Goal: Information Seeking & Learning: Learn about a topic

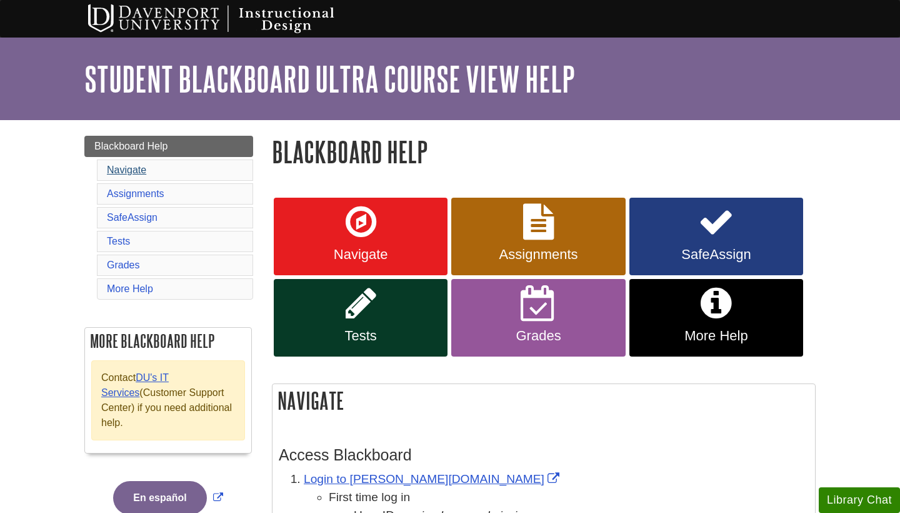
click at [131, 173] on link "Navigate" at bounding box center [126, 169] width 39 height 11
click at [540, 245] on link "Assignments" at bounding box center [538, 237] width 174 height 78
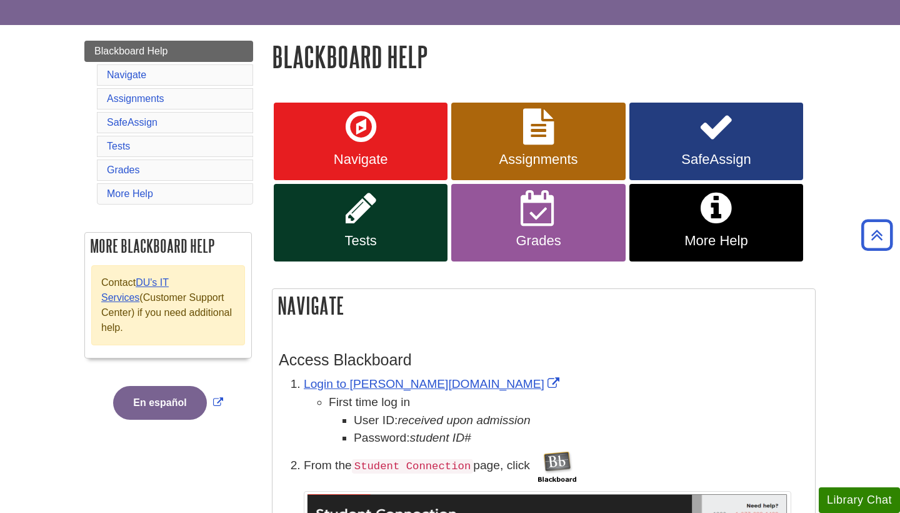
scroll to position [64, 0]
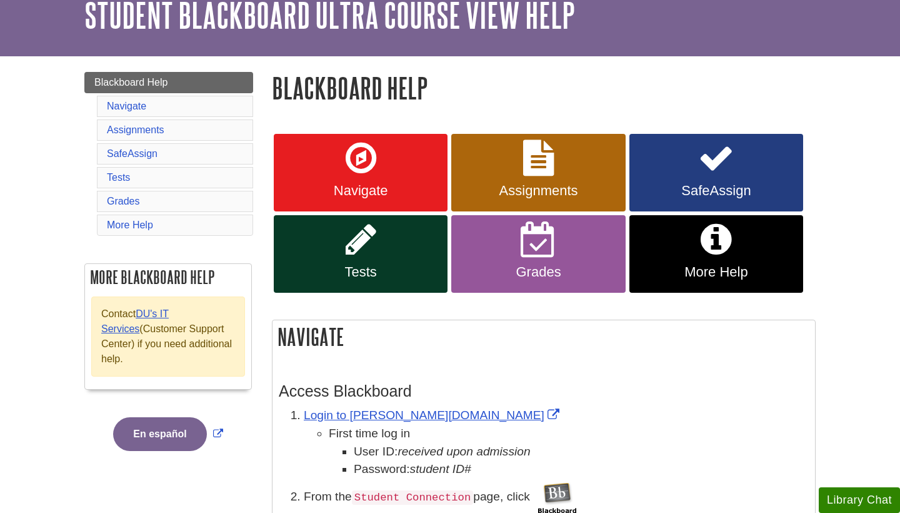
click at [690, 164] on link "SafeAssign" at bounding box center [717, 173] width 174 height 78
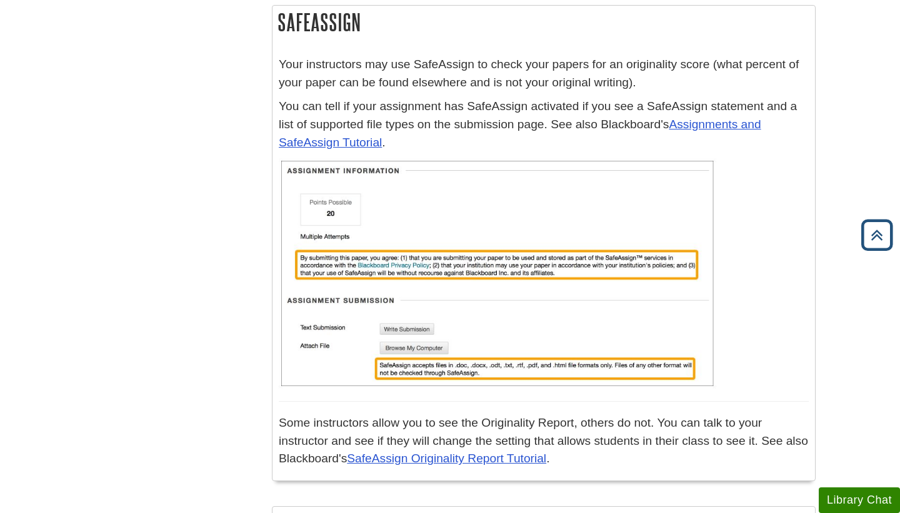
click at [880, 239] on icon "Back to Top" at bounding box center [877, 235] width 40 height 40
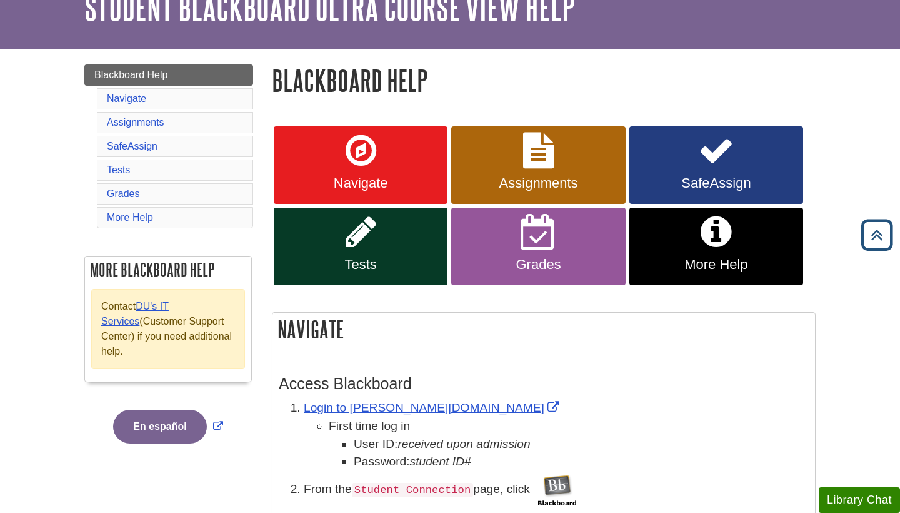
scroll to position [0, 0]
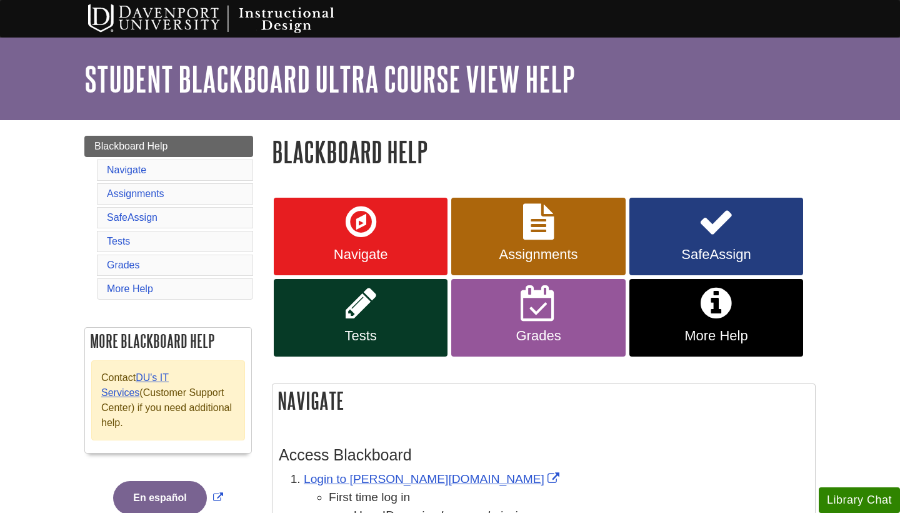
click at [355, 311] on icon at bounding box center [361, 303] width 31 height 36
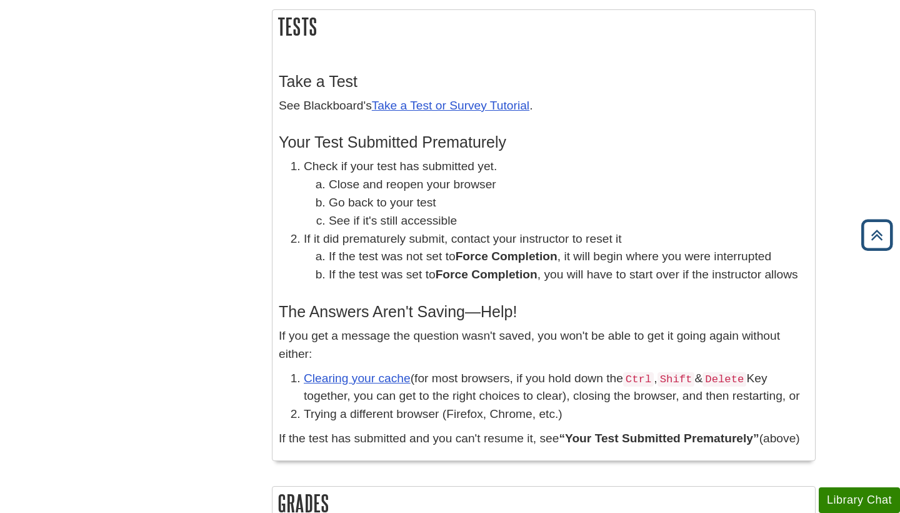
click at [870, 227] on icon "Back to Top" at bounding box center [877, 235] width 40 height 40
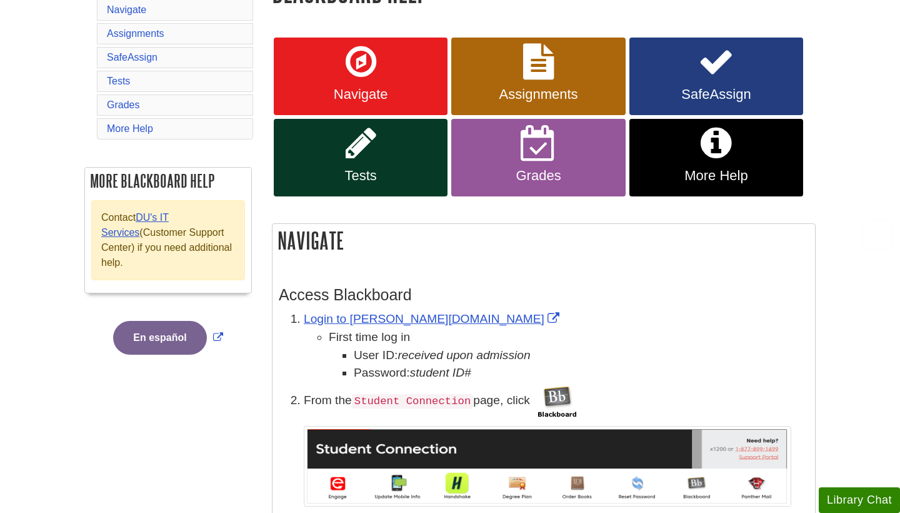
scroll to position [0, 0]
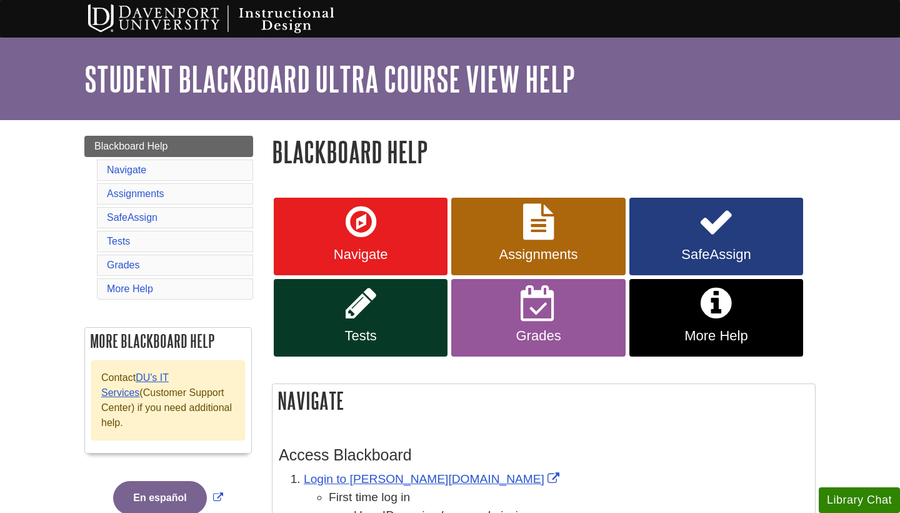
click at [381, 328] on span "Tests" at bounding box center [360, 336] width 155 height 16
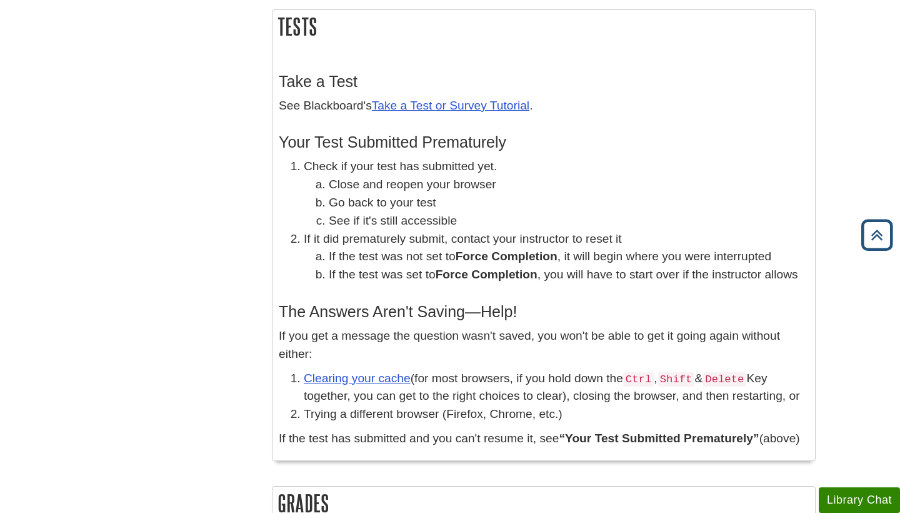
click at [885, 231] on icon "Back to Top" at bounding box center [877, 235] width 40 height 40
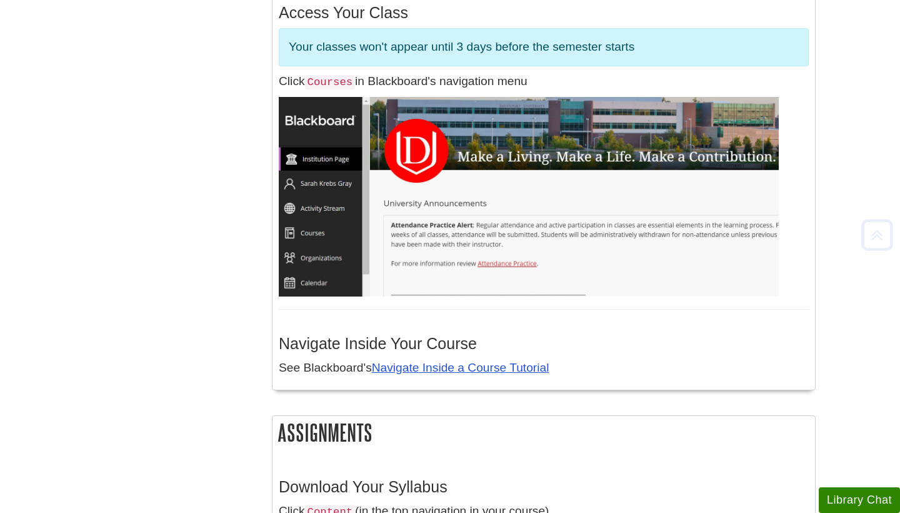
scroll to position [0, 0]
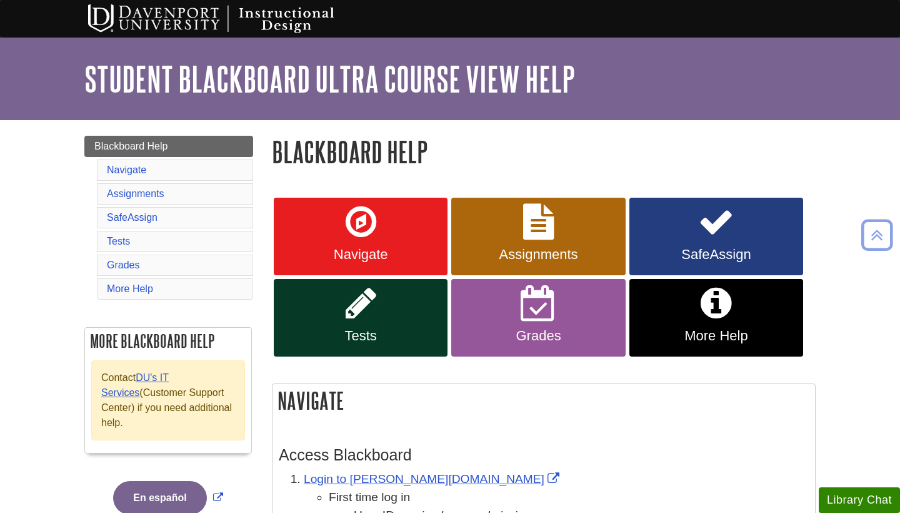
click at [531, 315] on icon at bounding box center [539, 303] width 36 height 36
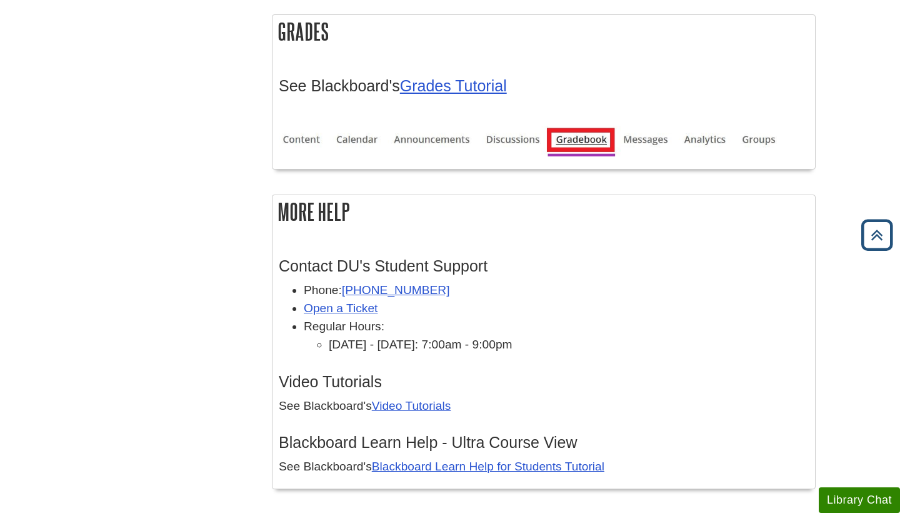
click at [874, 239] on icon "Back to Top" at bounding box center [877, 235] width 40 height 40
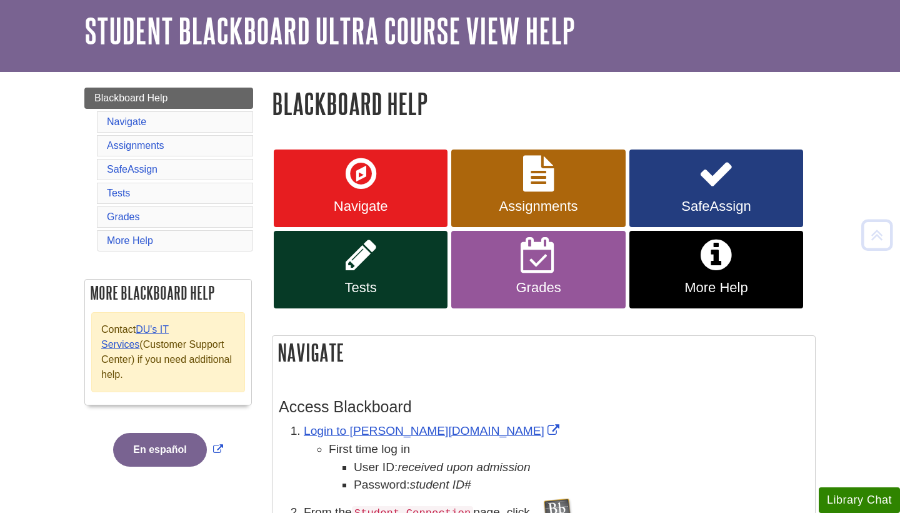
scroll to position [0, 0]
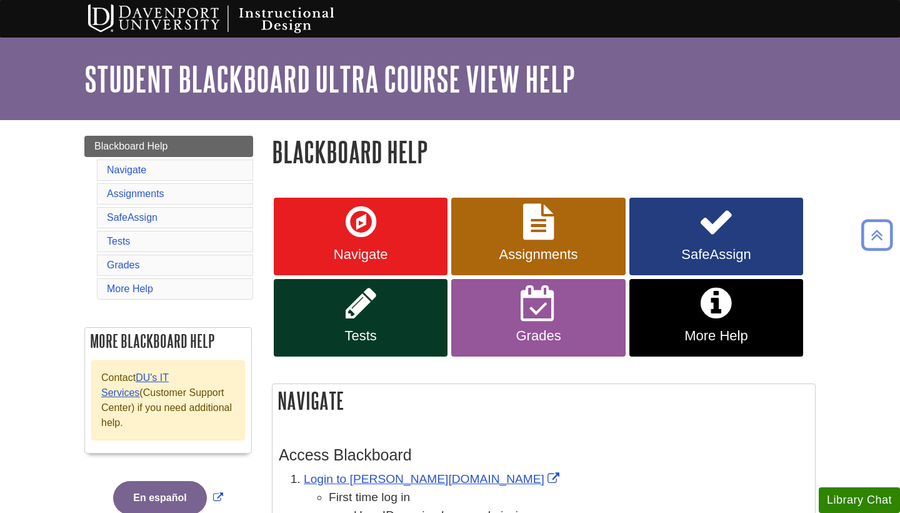
click at [705, 316] on icon at bounding box center [716, 303] width 31 height 36
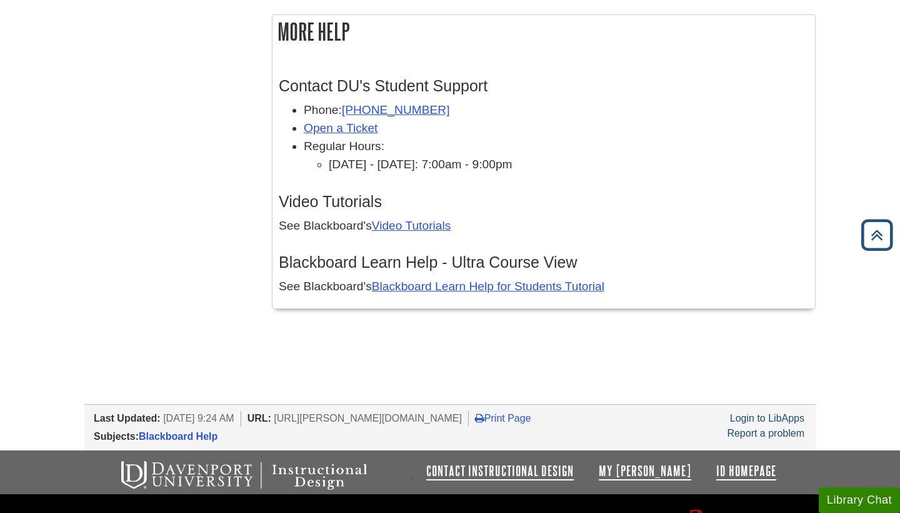
click at [870, 236] on icon "Back to Top" at bounding box center [877, 235] width 40 height 40
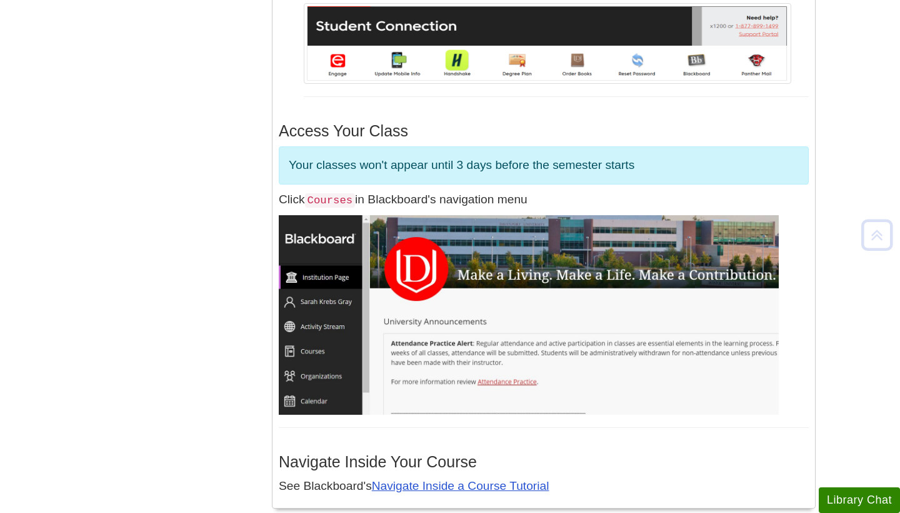
scroll to position [0, 0]
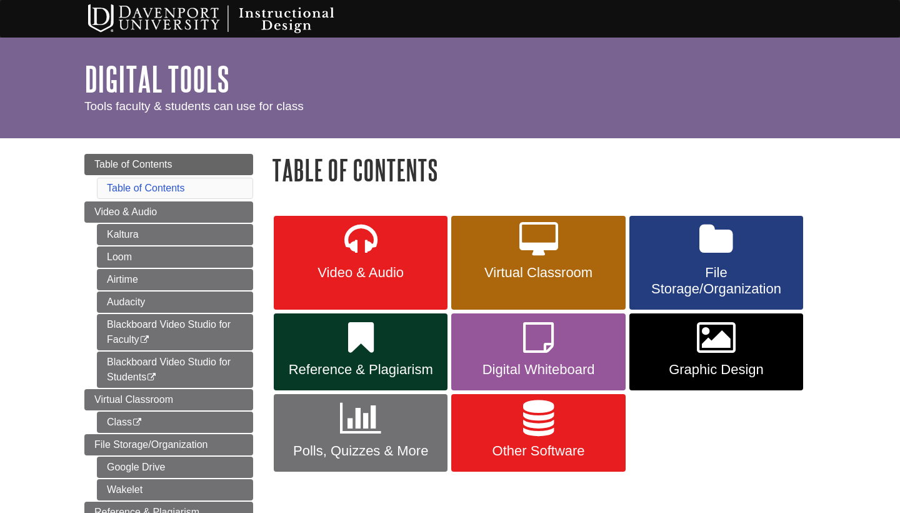
click at [376, 248] on icon at bounding box center [361, 240] width 33 height 36
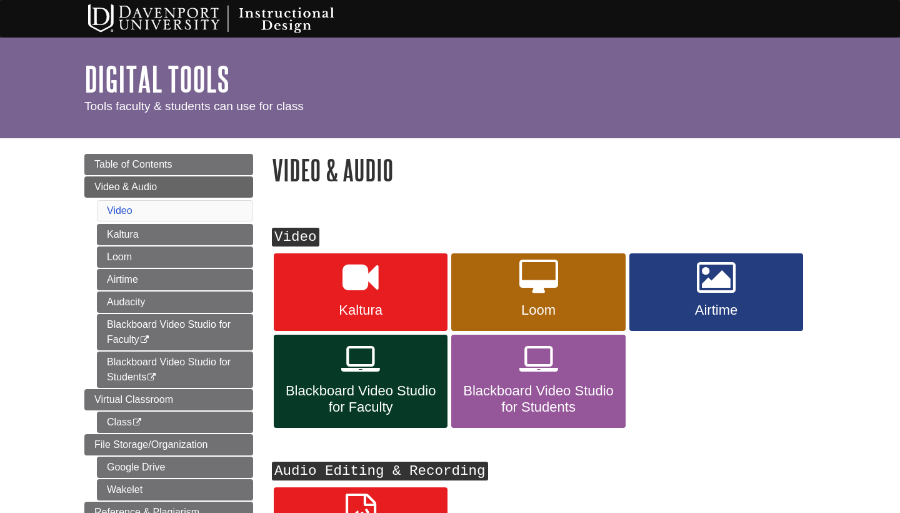
click at [415, 321] on link "Kaltura" at bounding box center [361, 292] width 174 height 78
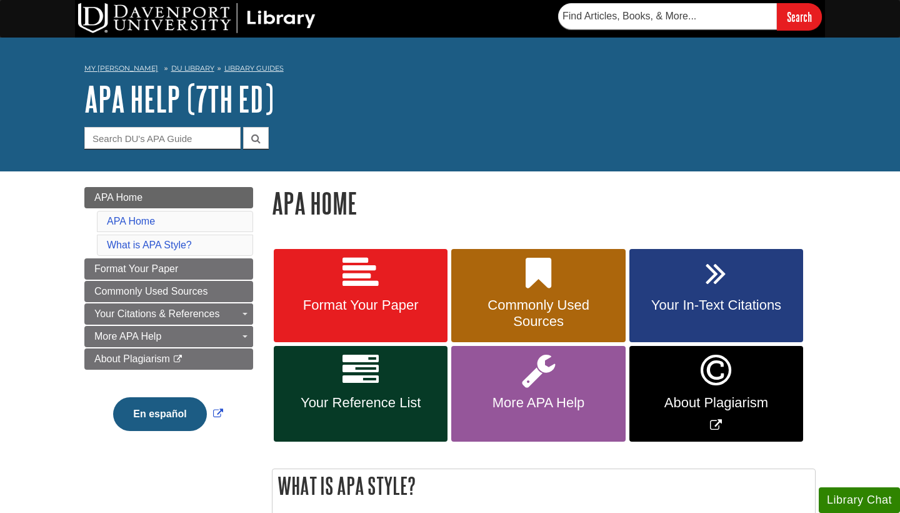
click at [346, 296] on link "Format Your Paper" at bounding box center [361, 296] width 174 height 94
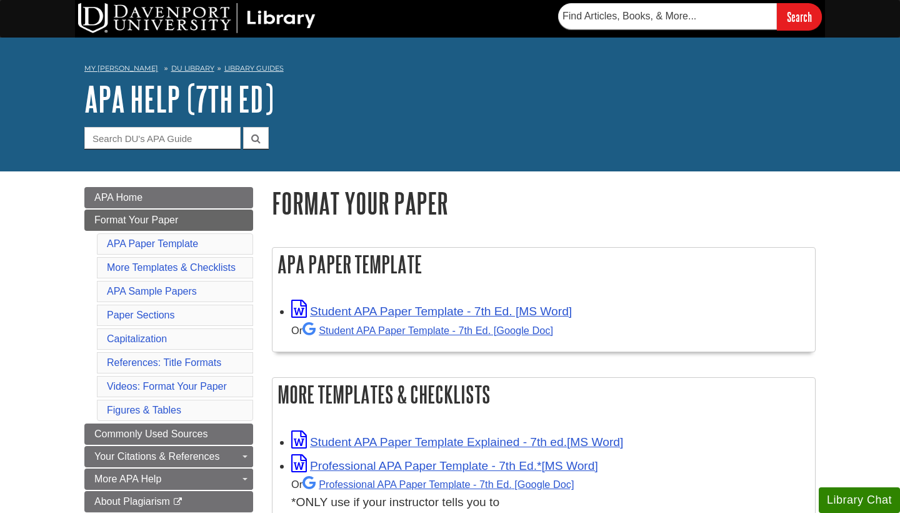
click at [413, 4] on div "Search" at bounding box center [450, 19] width 750 height 38
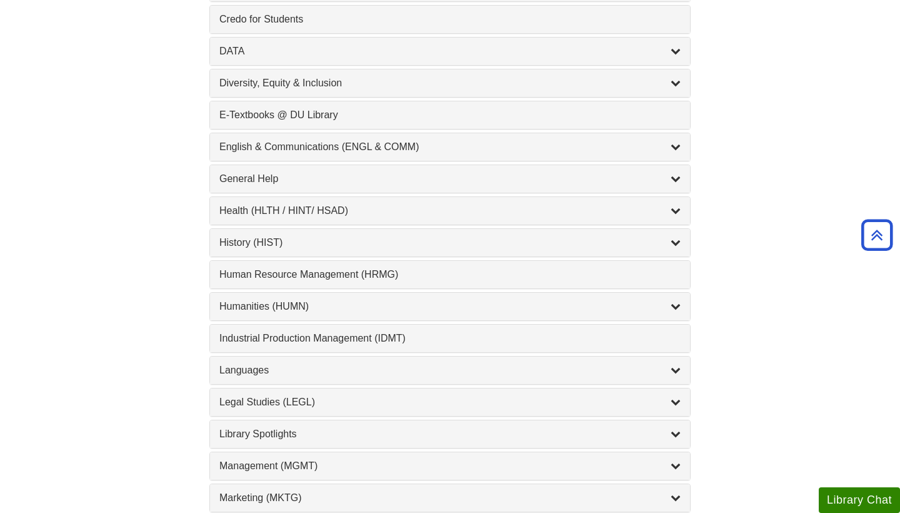
scroll to position [700, 0]
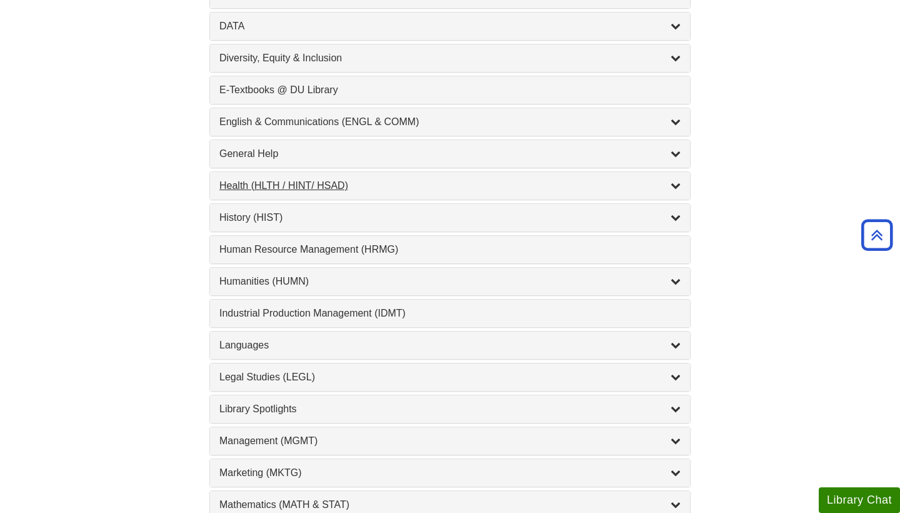
click at [346, 189] on div "Health (HLTH / HINT/ HSAD) , 12 guides" at bounding box center [449, 185] width 461 height 15
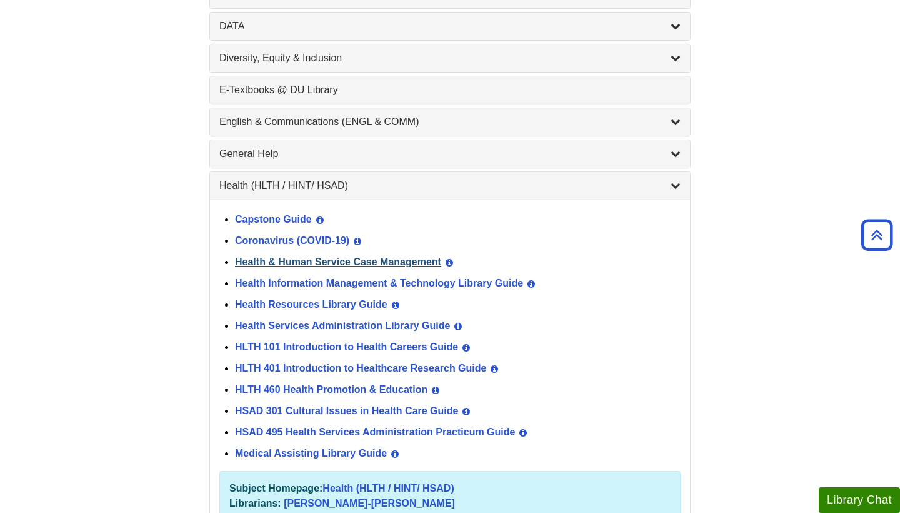
click at [378, 265] on link "Health & Human Service Case Management" at bounding box center [338, 261] width 206 height 11
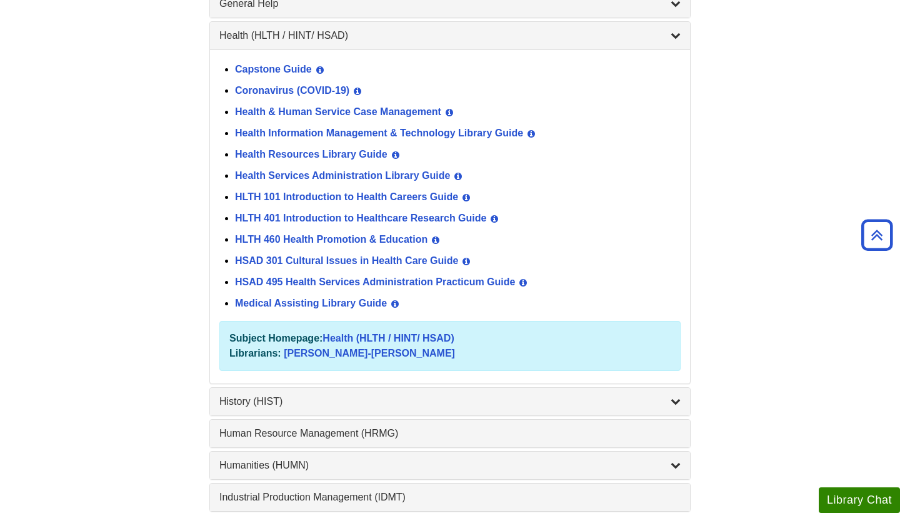
scroll to position [825, 0]
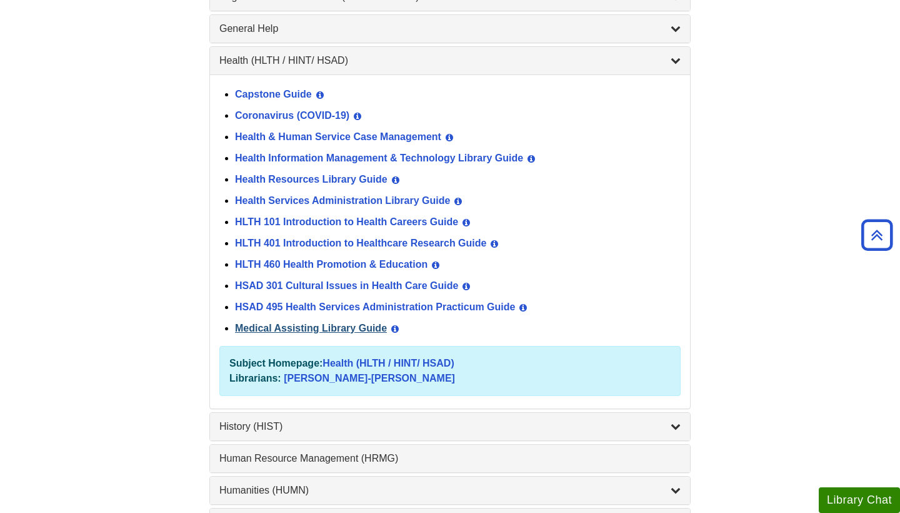
click at [275, 326] on link "Medical Assisting Library Guide" at bounding box center [311, 328] width 152 height 11
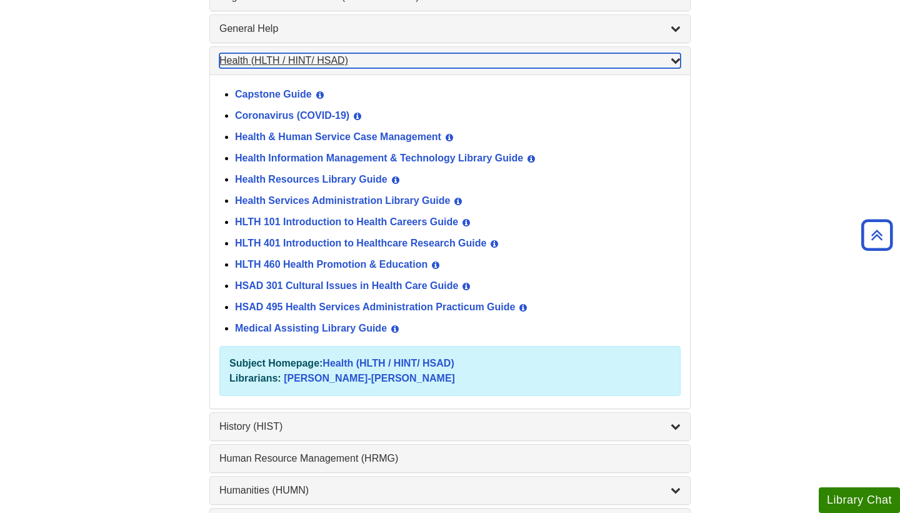
click at [301, 54] on div "Health (HLTH / HINT/ HSAD) , 12 guides" at bounding box center [449, 60] width 461 height 15
